Goal: Task Accomplishment & Management: Manage account settings

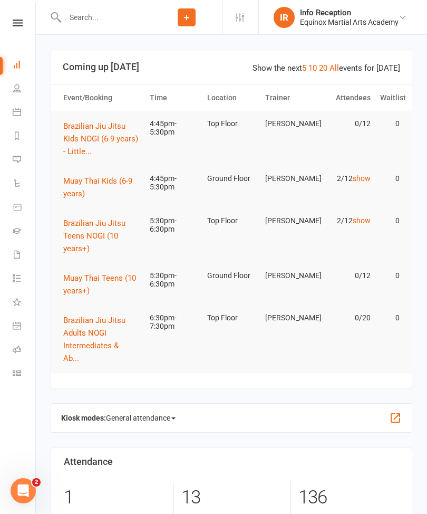
click at [118, 24] on input "text" at bounding box center [106, 17] width 89 height 15
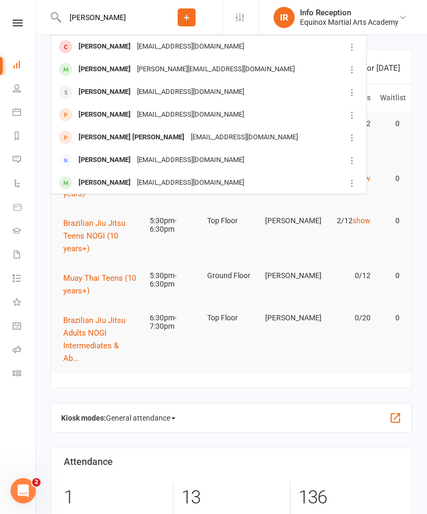
type input "[PERSON_NAME]"
click at [213, 51] on div "[PERSON_NAME] [EMAIL_ADDRESS][DOMAIN_NAME]" at bounding box center [198, 47] width 293 height 22
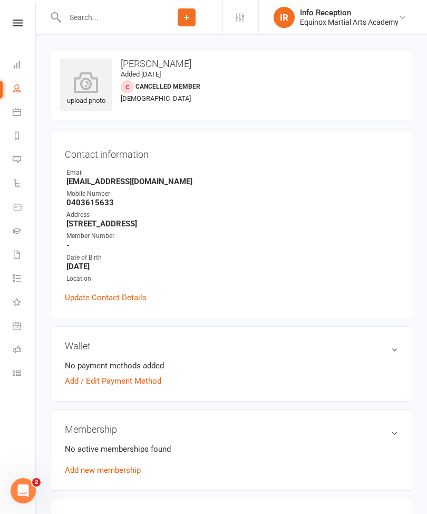
click at [145, 378] on link "Add / Edit Payment Method" at bounding box center [113, 381] width 97 height 13
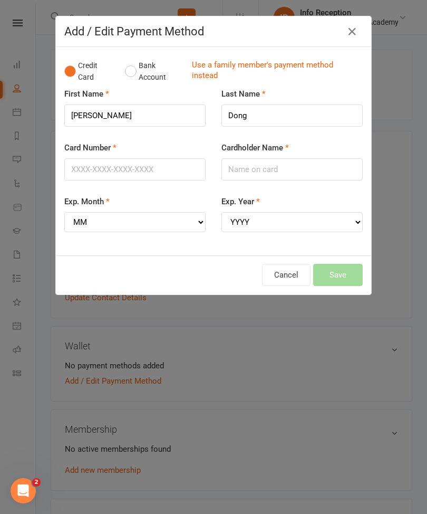
click at [132, 77] on button "Bank Account" at bounding box center [154, 71] width 59 height 32
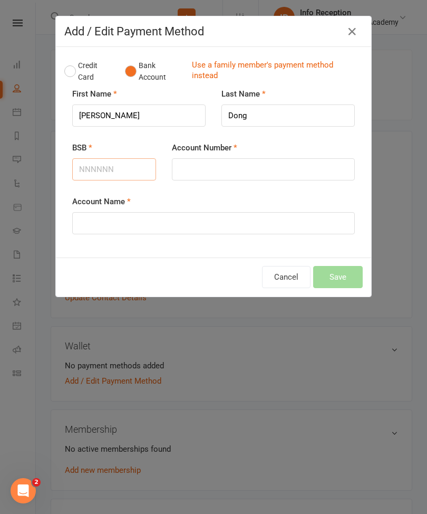
click at [126, 179] on input "BSB" at bounding box center [114, 169] width 84 height 22
type input "062184"
click at [237, 174] on input "Account Number" at bounding box center [263, 169] width 183 height 22
type input "11921682"
click at [224, 218] on input "Account Name" at bounding box center [213, 223] width 283 height 22
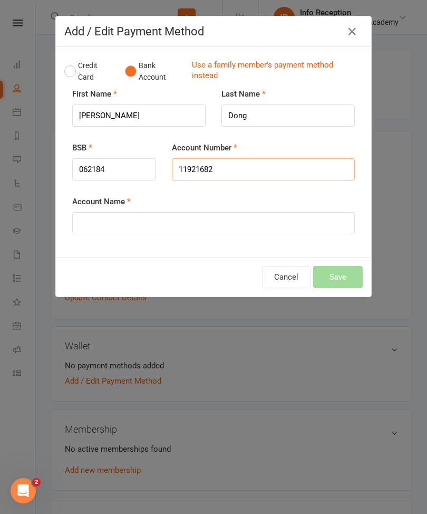
click at [253, 168] on input "11921682" at bounding box center [263, 169] width 183 height 22
click at [221, 232] on input "Account Name" at bounding box center [213, 223] width 283 height 22
type input "[PERSON_NAME]"
click at [348, 278] on button "Save" at bounding box center [338, 277] width 50 height 22
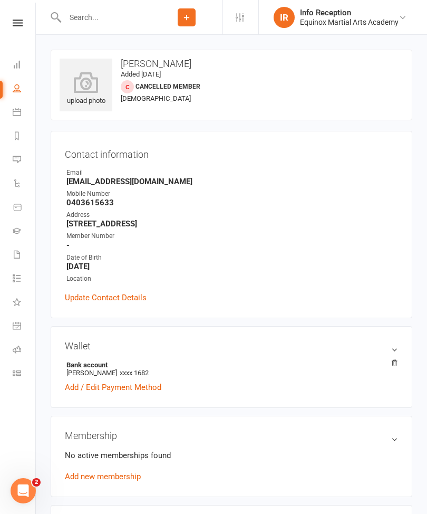
click at [134, 394] on link "Add / Edit Payment Method" at bounding box center [113, 387] width 97 height 13
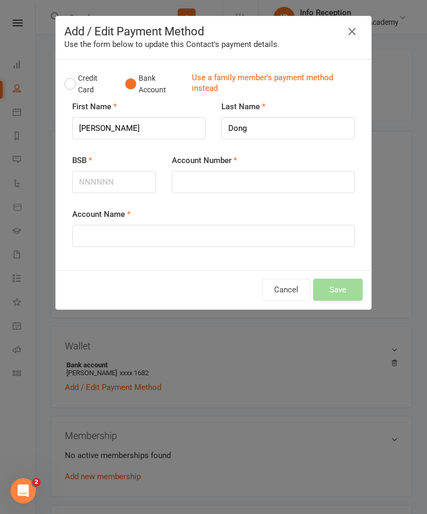
click at [289, 289] on button "Cancel" at bounding box center [286, 290] width 49 height 22
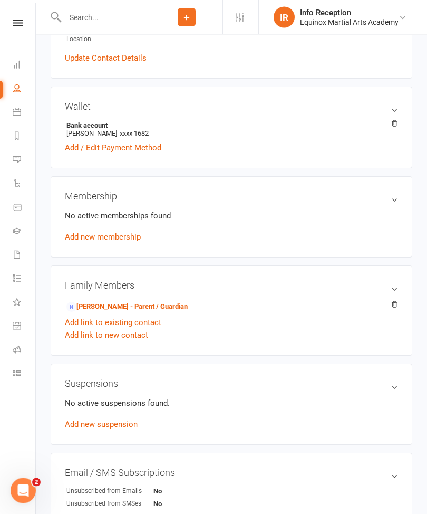
scroll to position [240, 0]
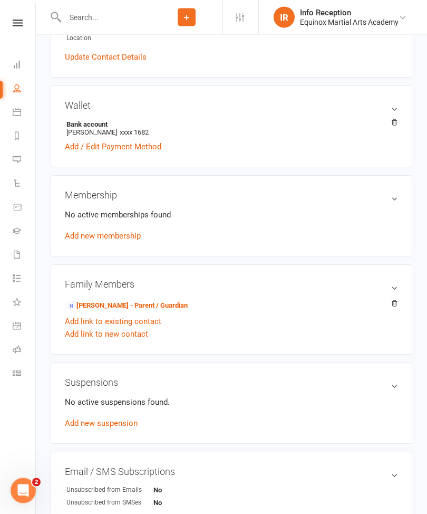
click at [125, 241] on link "Add new membership" at bounding box center [103, 236] width 76 height 9
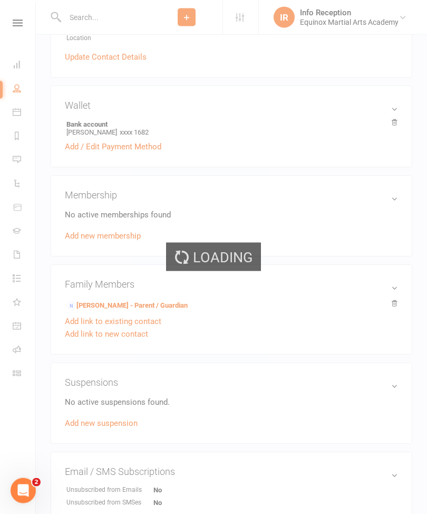
scroll to position [241, 0]
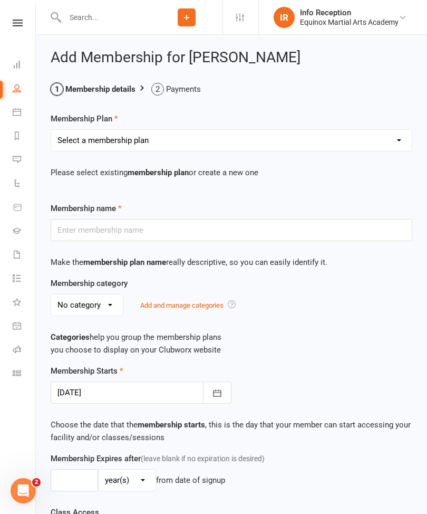
click at [250, 136] on select "Select a membership plan Adults Unlimited Pass Adults Basic Pass 2 Class/Week K…" at bounding box center [231, 140] width 361 height 21
select select "4"
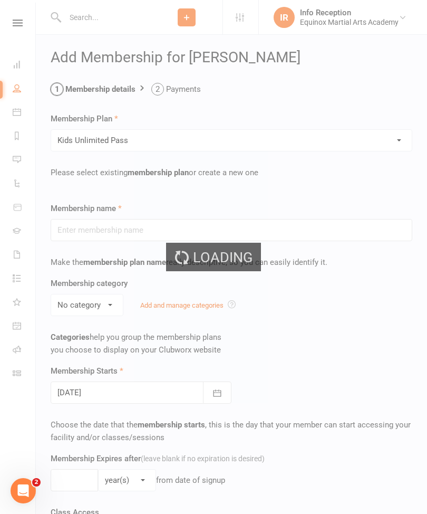
type input "Kids Unlimited Pass"
select select "1"
type input "0"
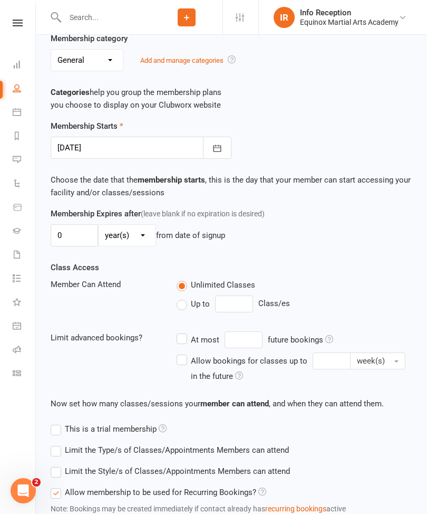
scroll to position [329, 0]
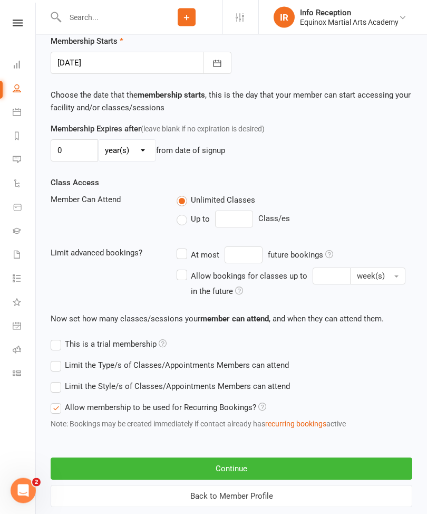
click at [252, 472] on button "Continue" at bounding box center [232, 469] width 362 height 22
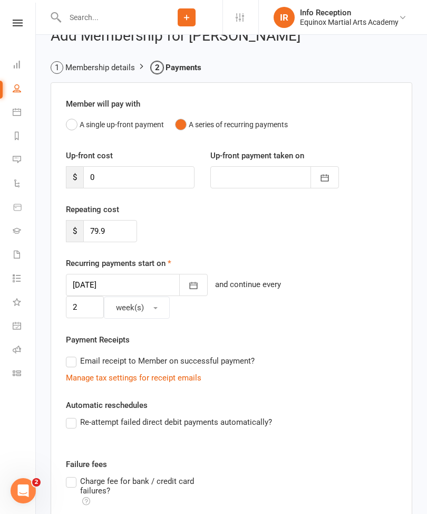
scroll to position [186, 0]
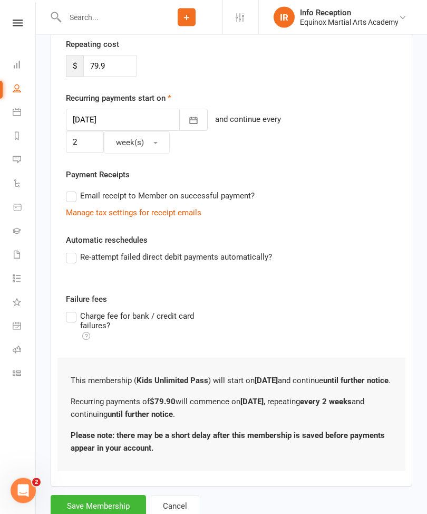
click at [120, 496] on button "Save Membership" at bounding box center [99, 507] width 96 height 22
